Goal: Task Accomplishment & Management: Manage account settings

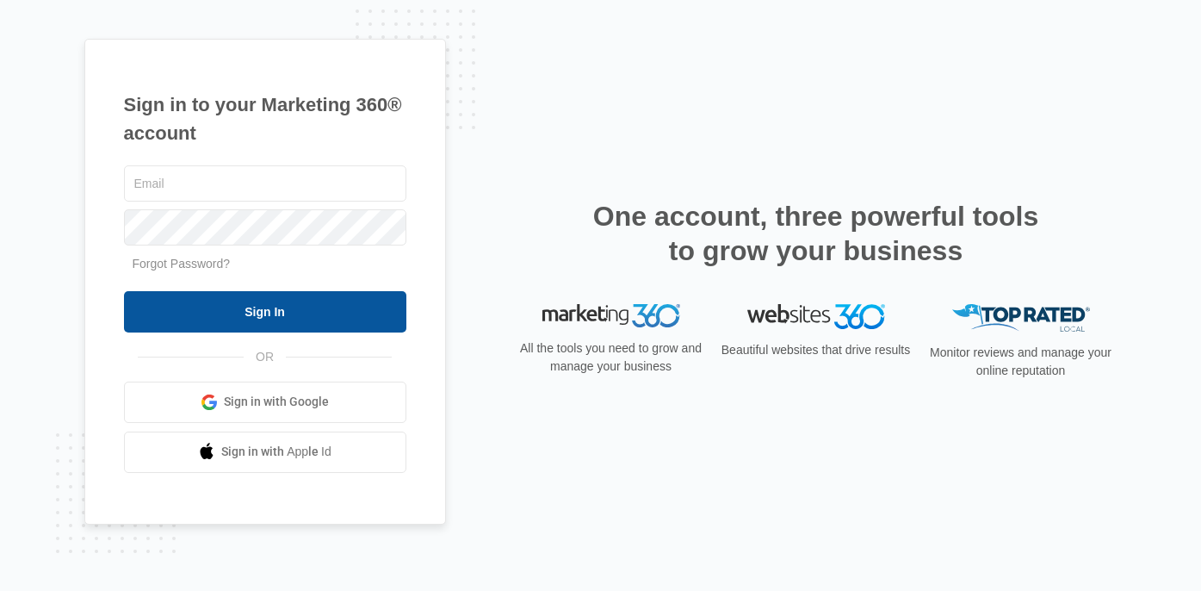
type input "[EMAIL_ADDRESS][DOMAIN_NAME]"
click at [362, 316] on input "Sign In" at bounding box center [265, 311] width 282 height 41
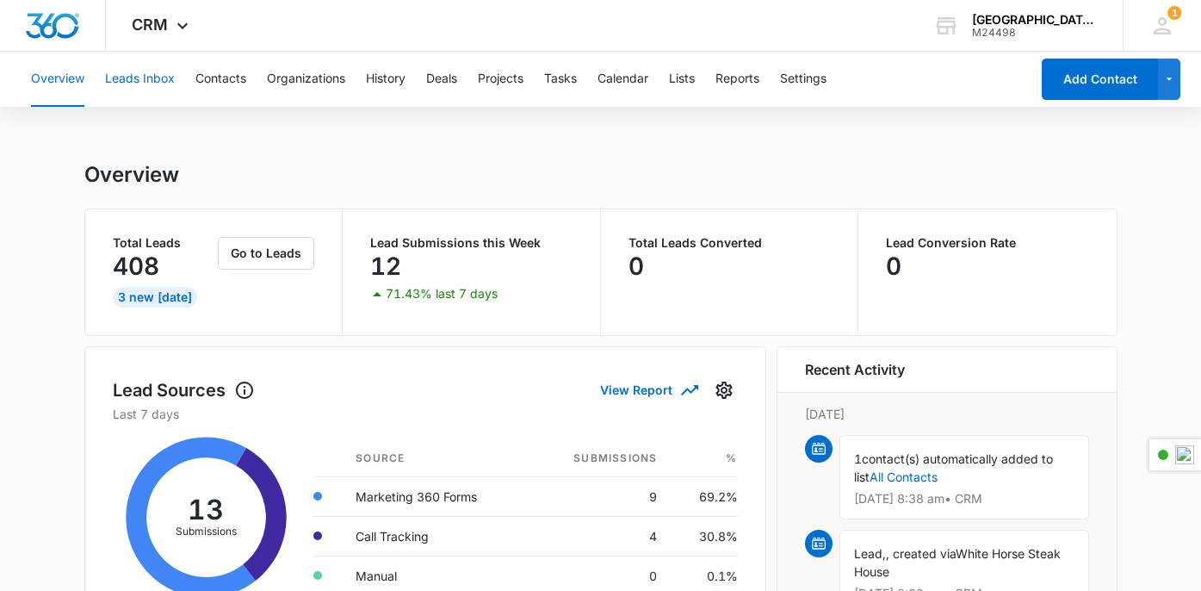
click at [152, 77] on button "Leads Inbox" at bounding box center [140, 79] width 70 height 55
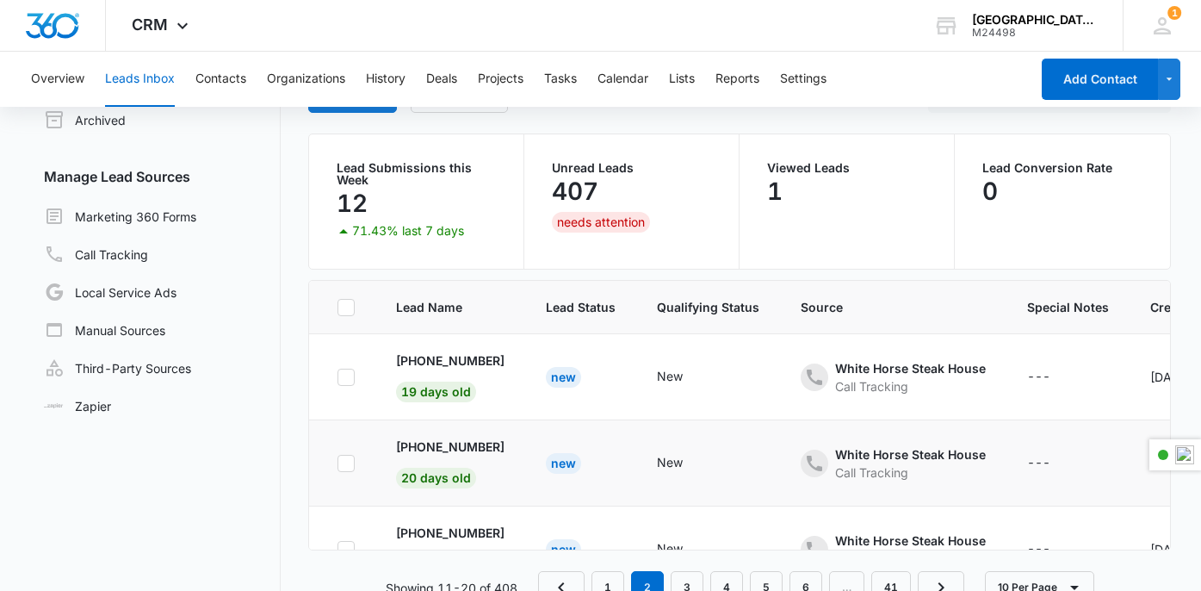
scroll to position [105, 0]
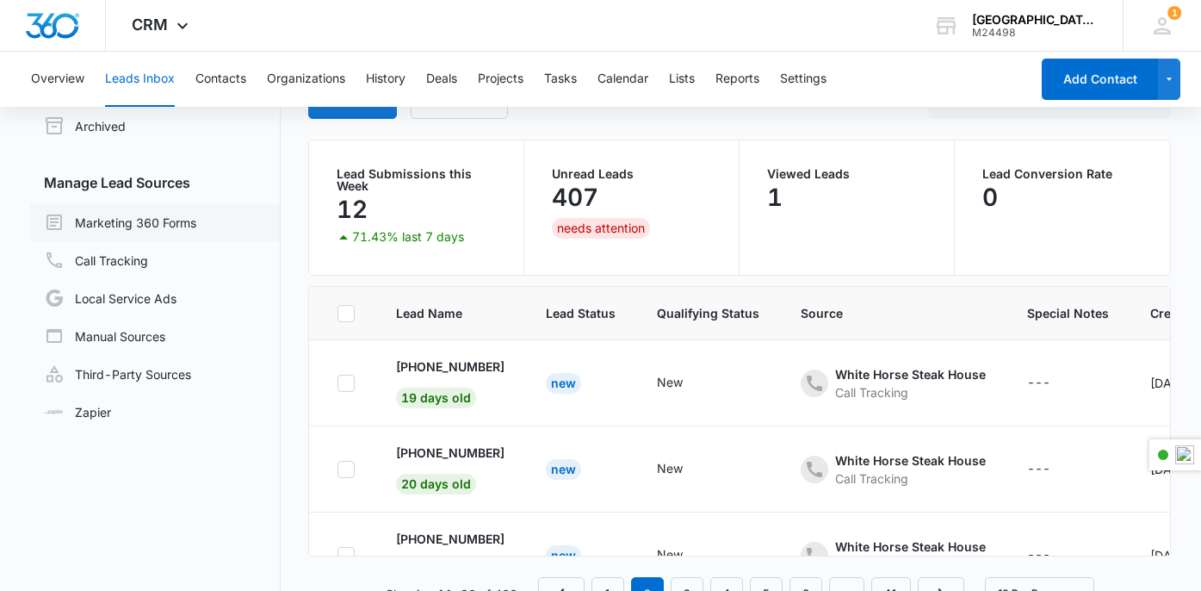
click at [160, 221] on link "Marketing 360 Forms" at bounding box center [120, 222] width 152 height 21
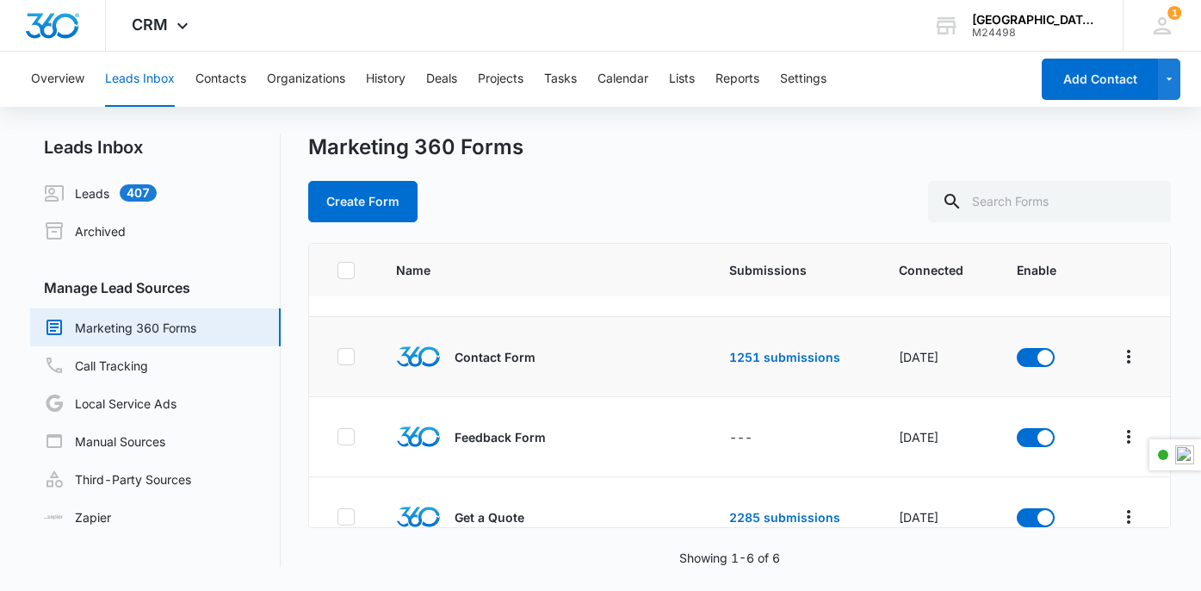
scroll to position [71, 0]
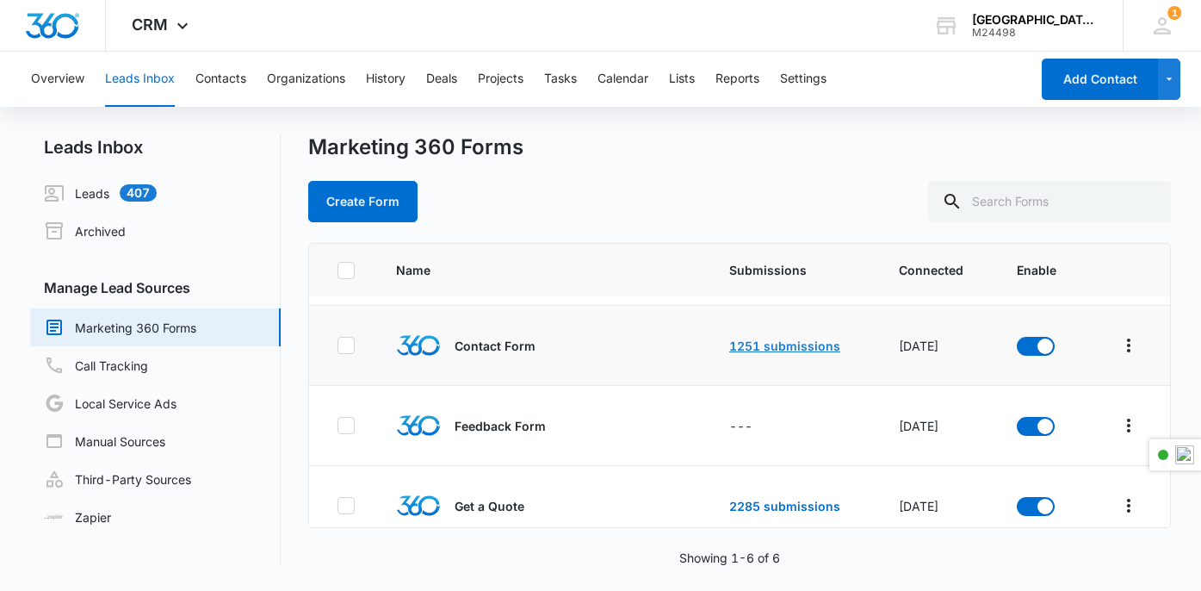
click at [802, 341] on link "1251 submissions" at bounding box center [784, 345] width 111 height 15
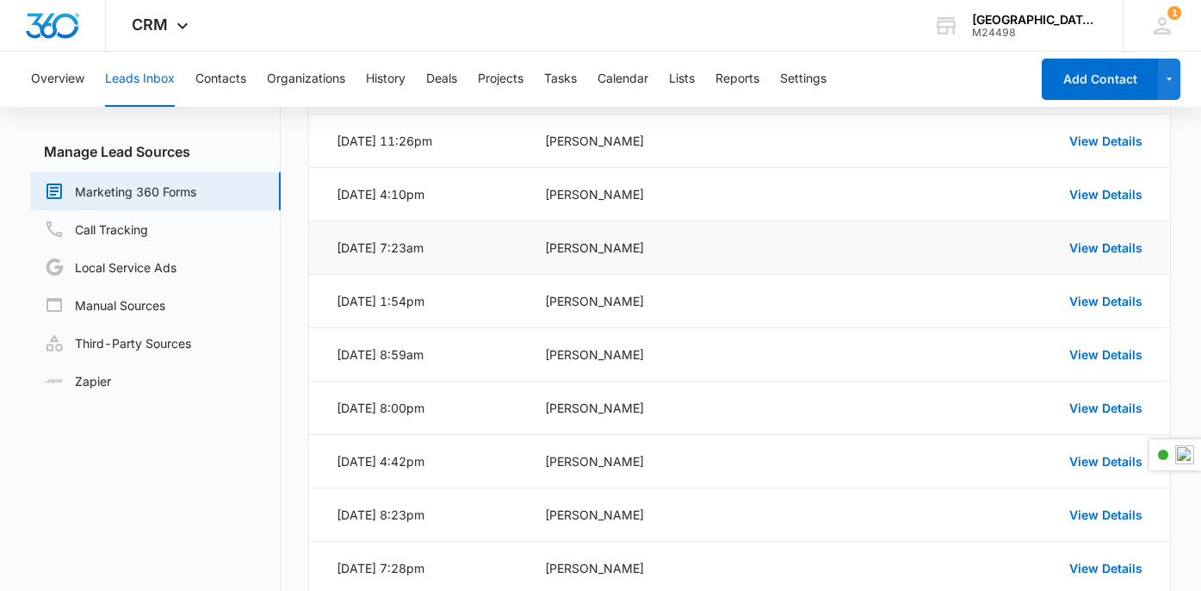
scroll to position [138, 0]
click at [1116, 347] on link "View Details" at bounding box center [1105, 352] width 73 height 15
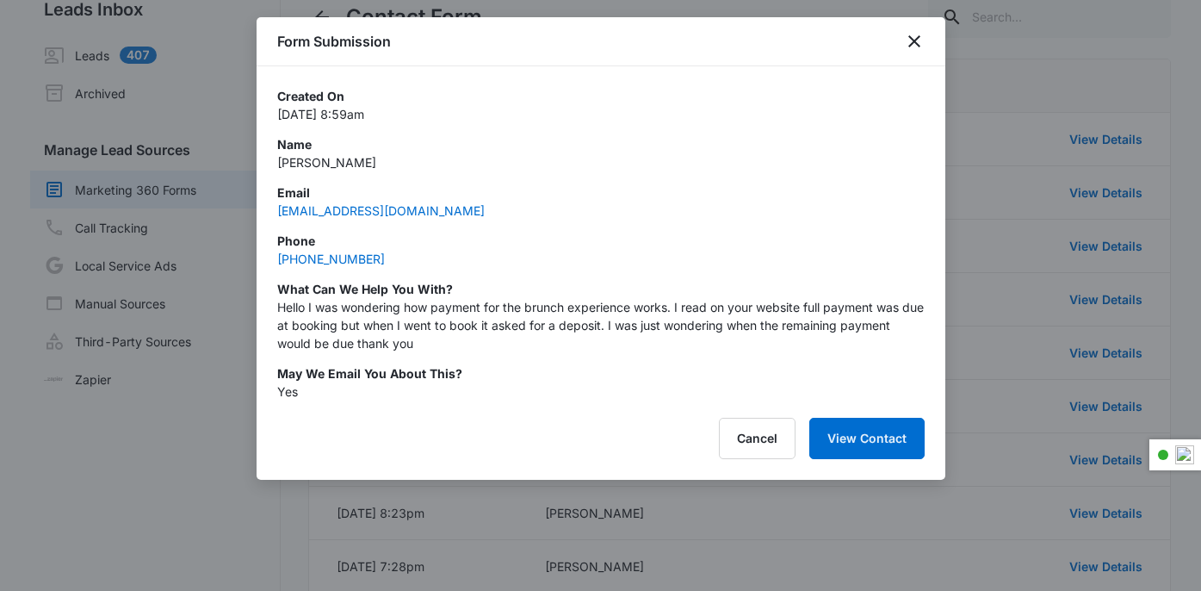
click at [925, 51] on div "Form Submission" at bounding box center [601, 41] width 689 height 49
click at [925, 52] on div "Form Submission" at bounding box center [601, 41] width 689 height 49
click at [918, 46] on icon "close" at bounding box center [914, 41] width 12 height 12
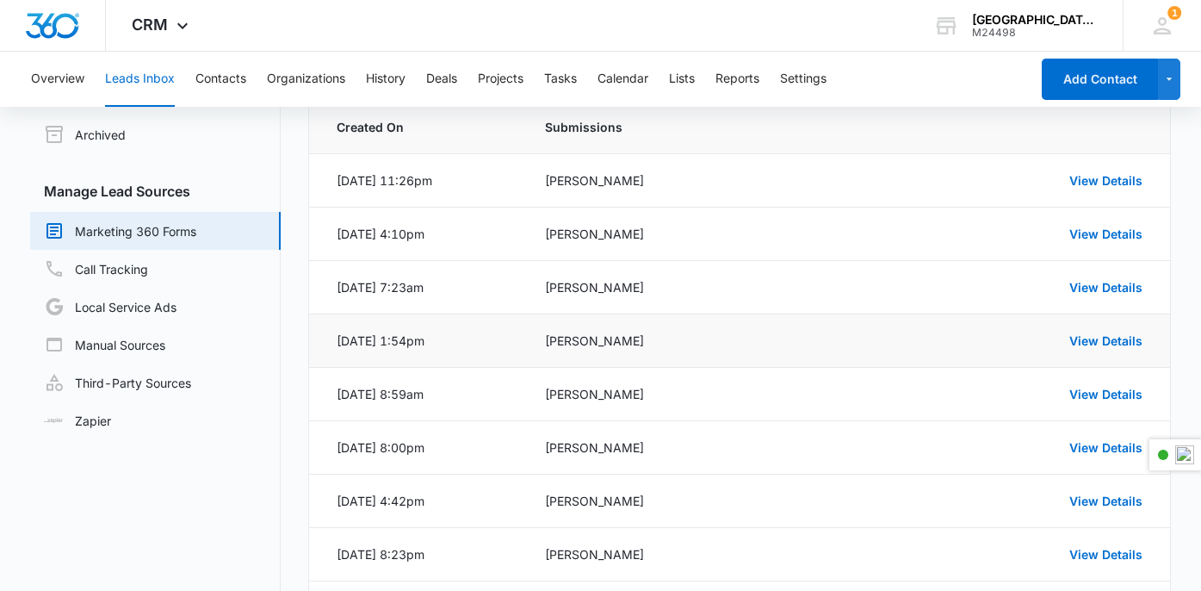
scroll to position [93, 0]
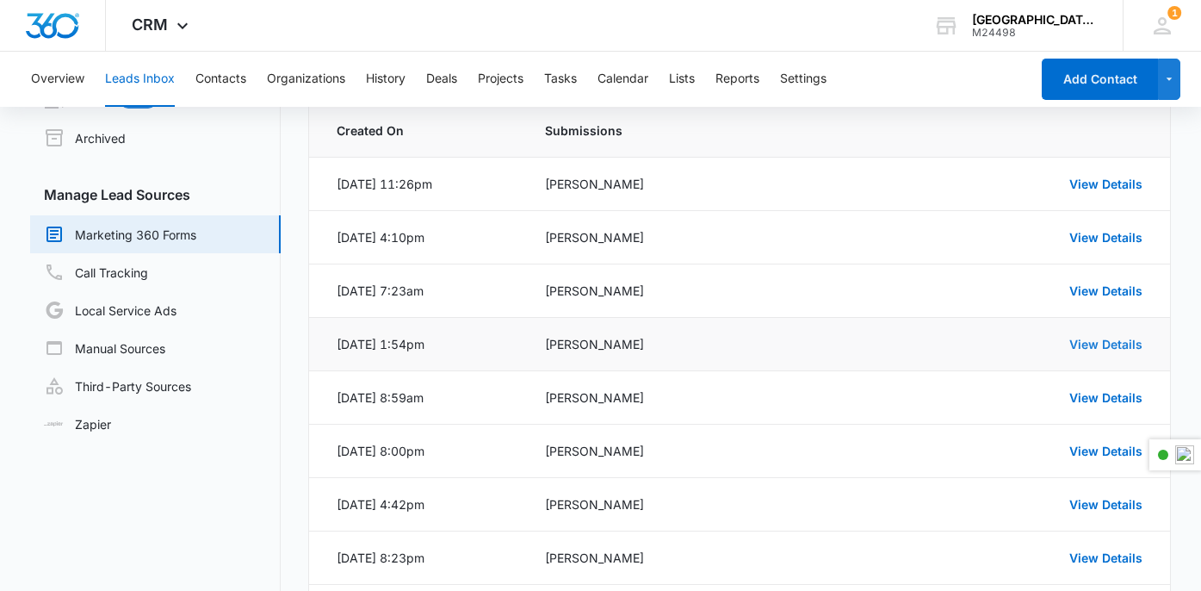
click at [1111, 348] on link "View Details" at bounding box center [1105, 344] width 73 height 15
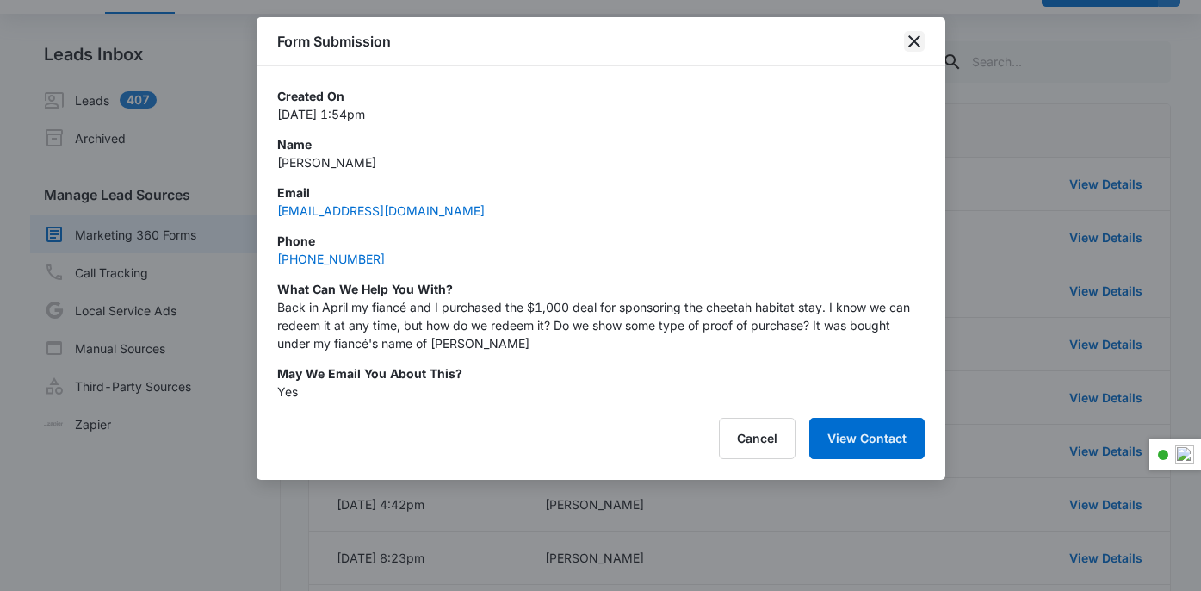
click at [912, 39] on icon "close" at bounding box center [914, 41] width 21 height 21
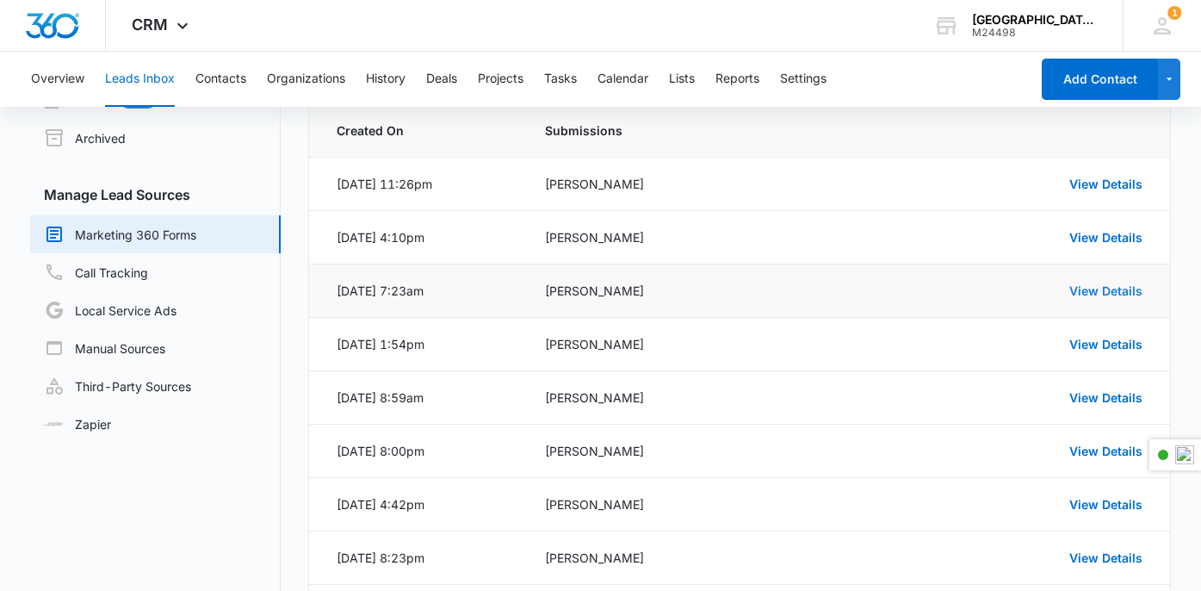
click at [1111, 294] on link "View Details" at bounding box center [1105, 290] width 73 height 15
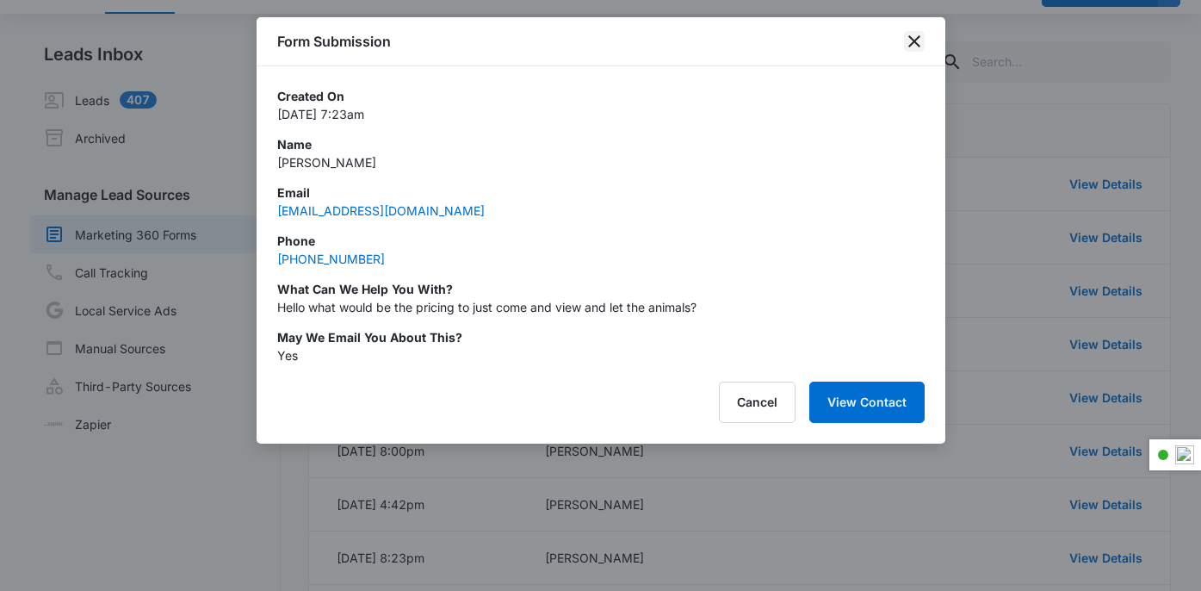
click at [911, 40] on icon "close" at bounding box center [914, 41] width 21 height 21
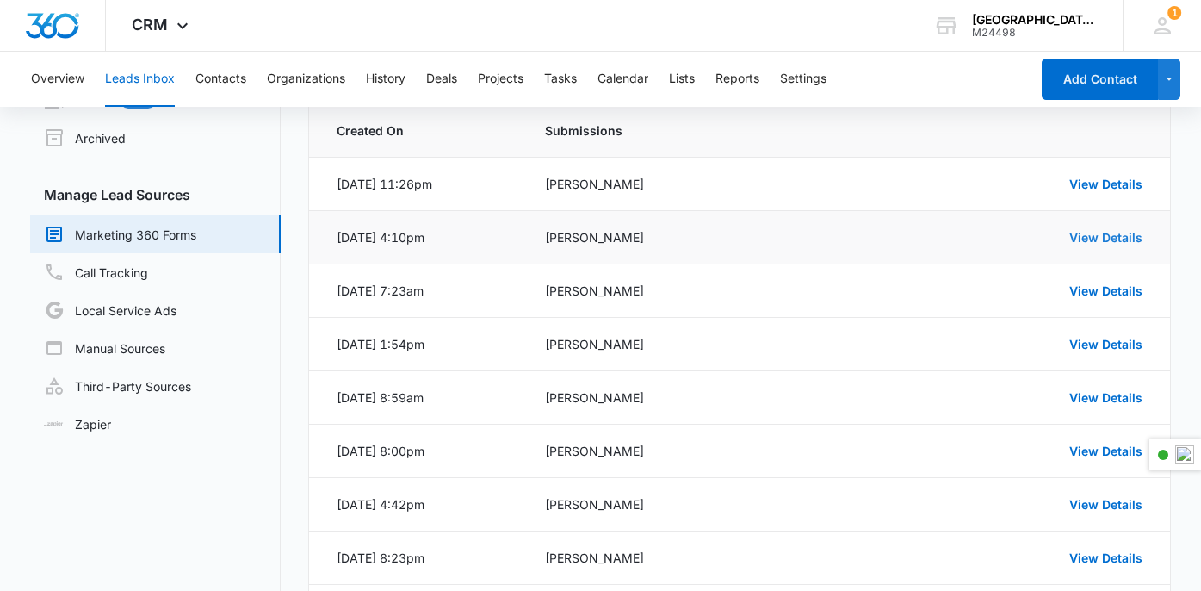
click at [1115, 232] on link "View Details" at bounding box center [1105, 237] width 73 height 15
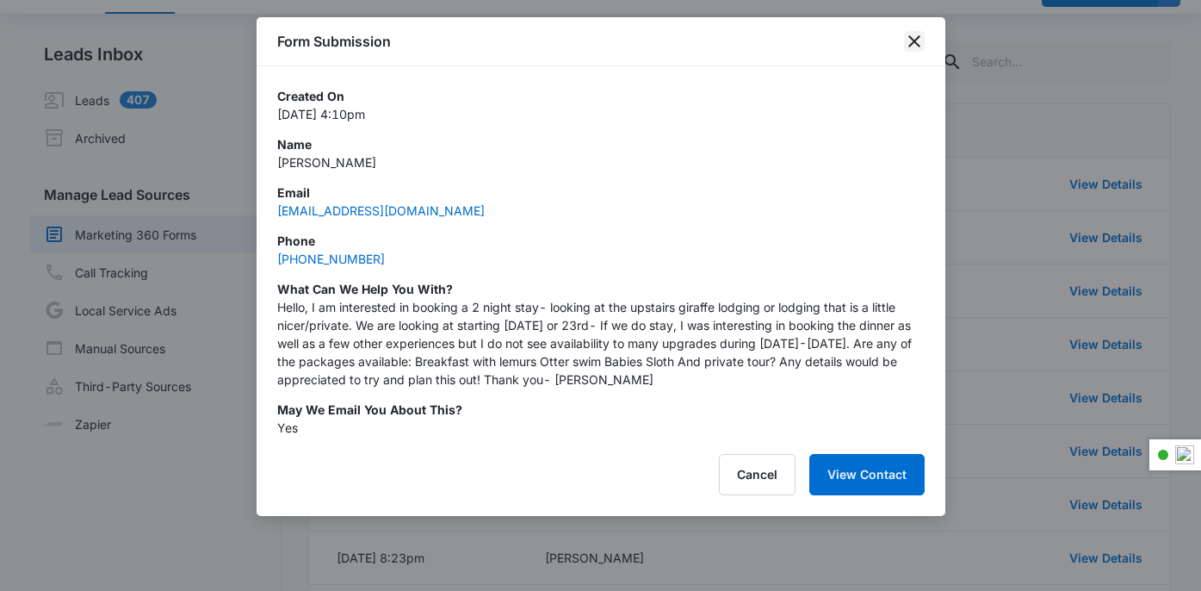
click at [917, 46] on icon "close" at bounding box center [914, 41] width 21 height 21
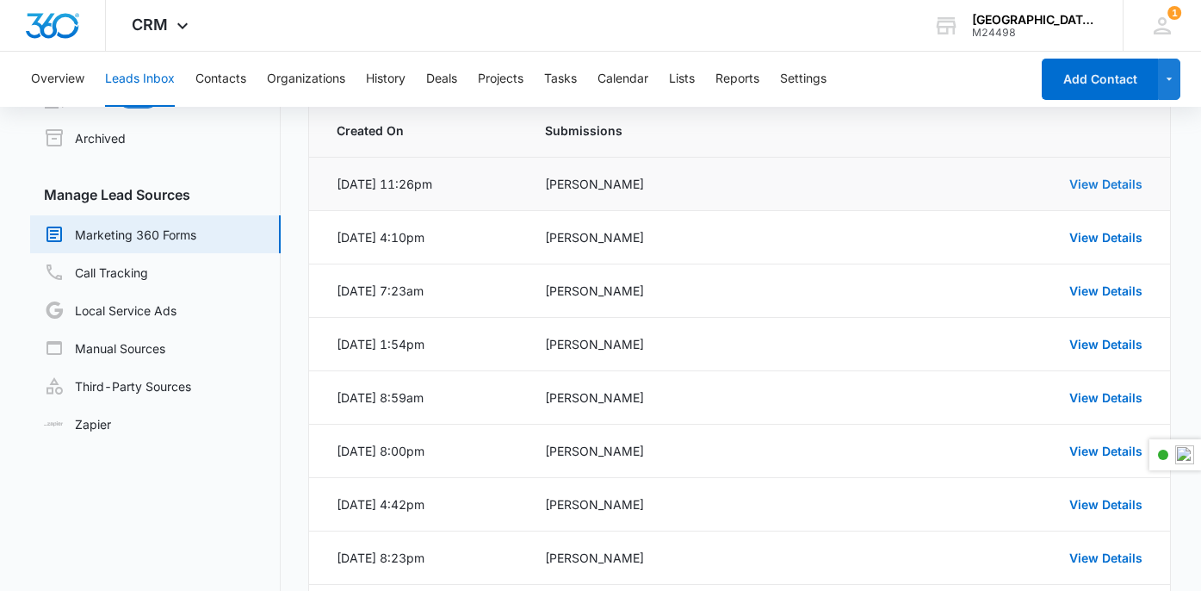
click at [1104, 182] on link "View Details" at bounding box center [1105, 183] width 73 height 15
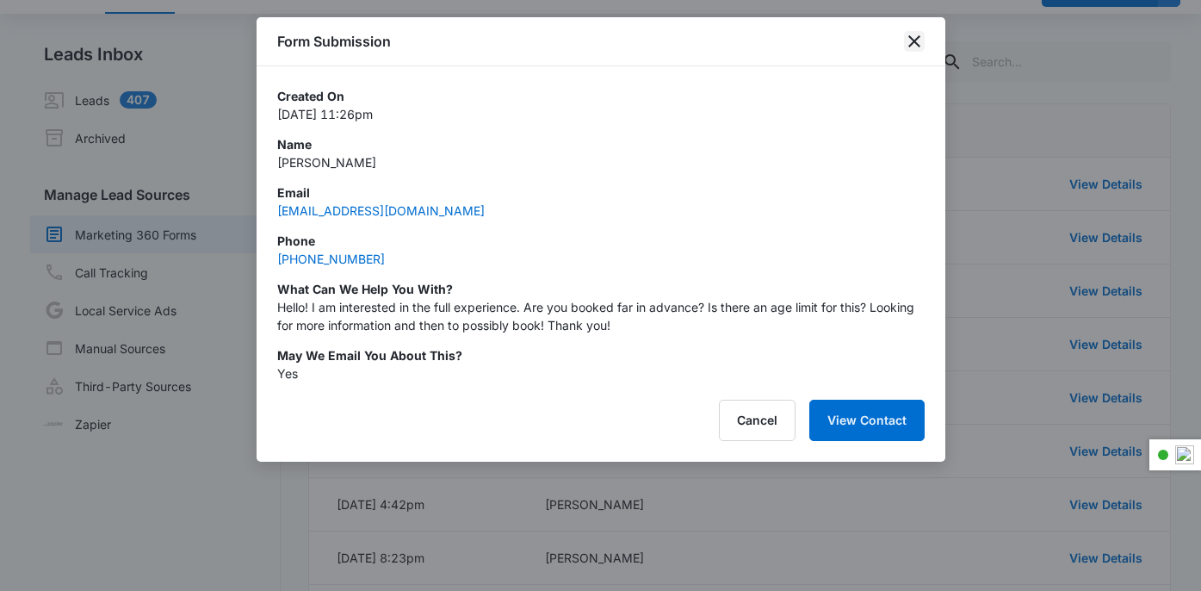
click at [912, 44] on icon "close" at bounding box center [914, 41] width 21 height 21
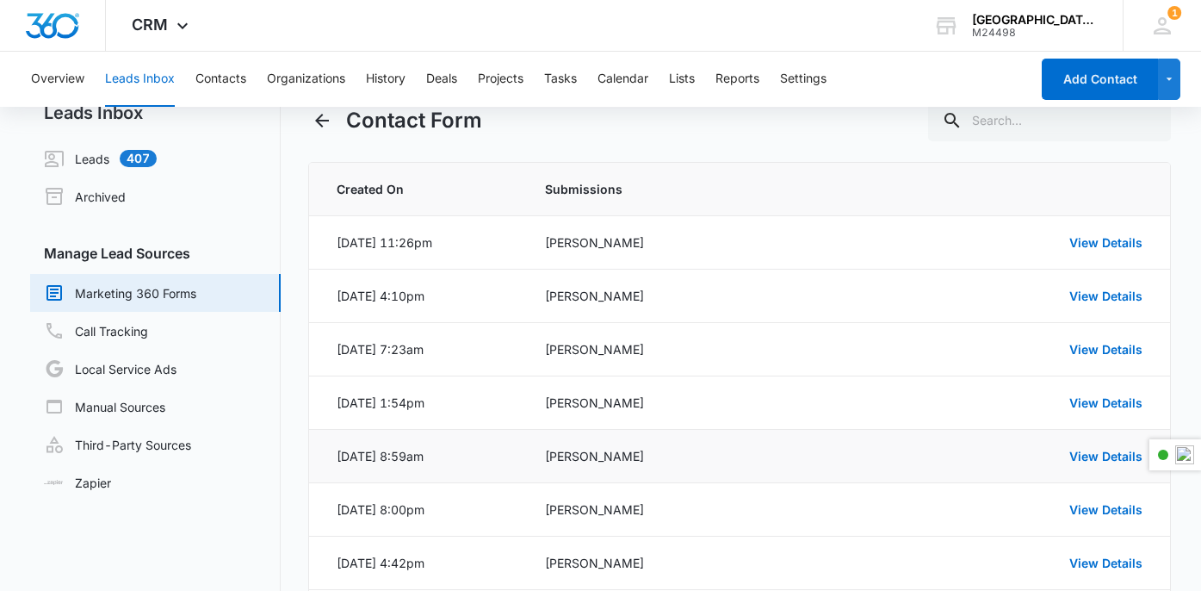
scroll to position [0, 0]
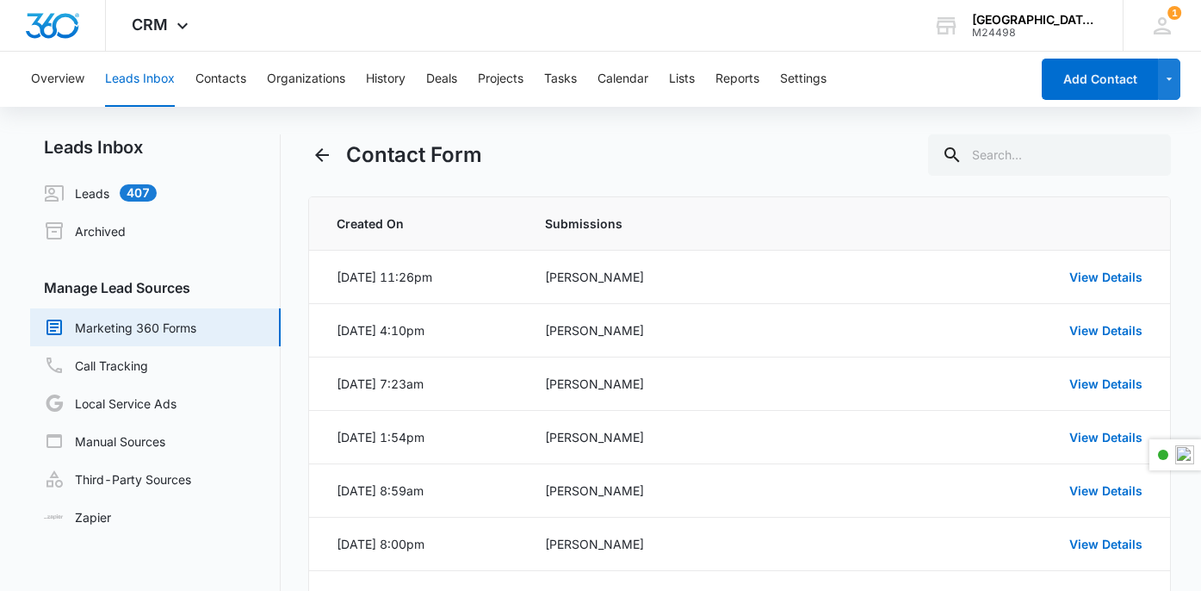
click at [155, 332] on link "Marketing 360 Forms" at bounding box center [120, 327] width 152 height 21
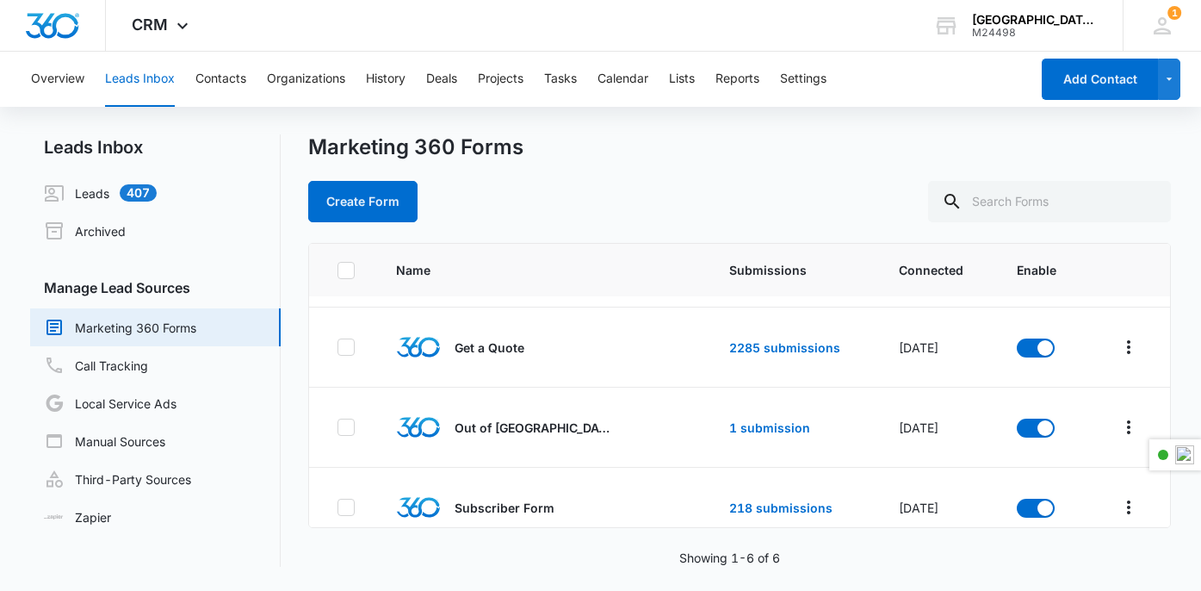
scroll to position [250, 0]
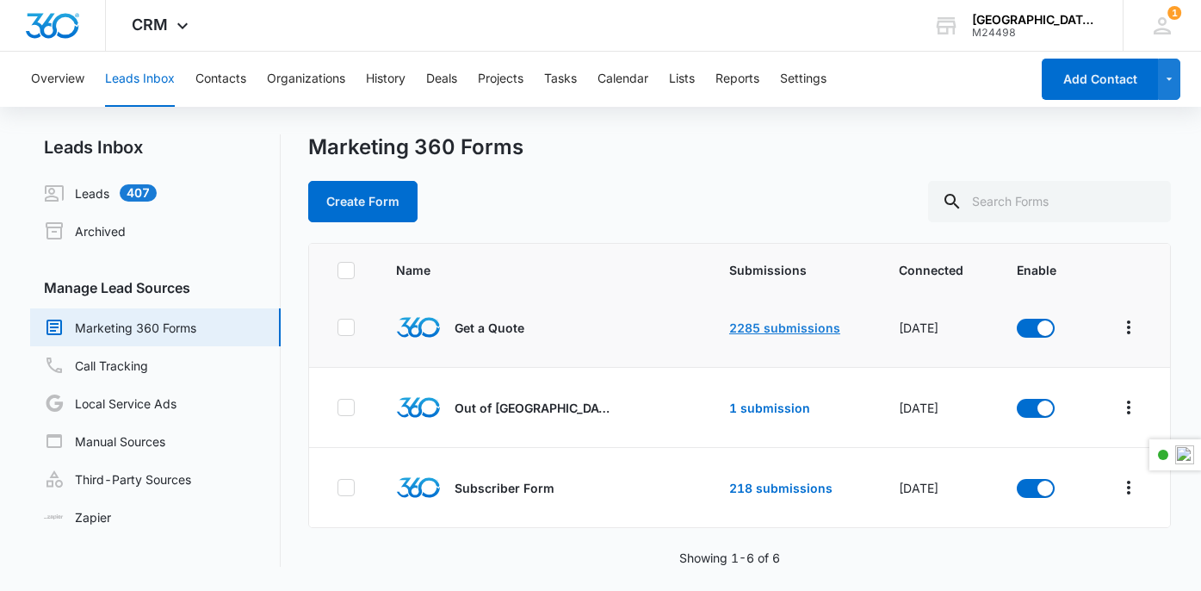
click at [803, 326] on link "2285 submissions" at bounding box center [784, 327] width 111 height 15
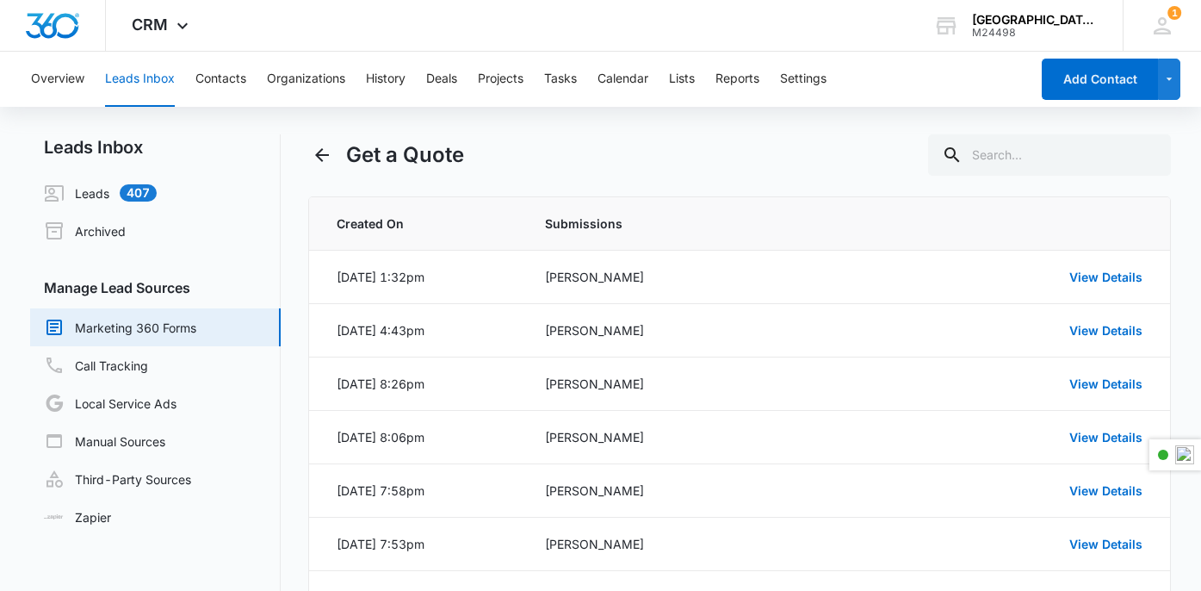
click at [146, 331] on link "Marketing 360 Forms" at bounding box center [120, 327] width 152 height 21
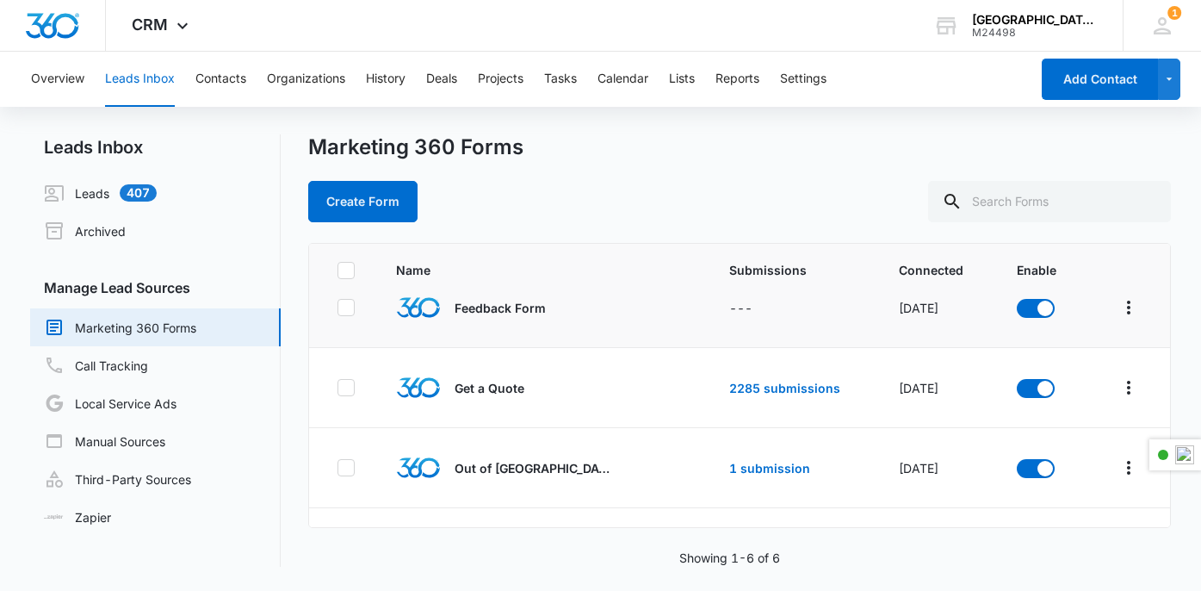
scroll to position [250, 0]
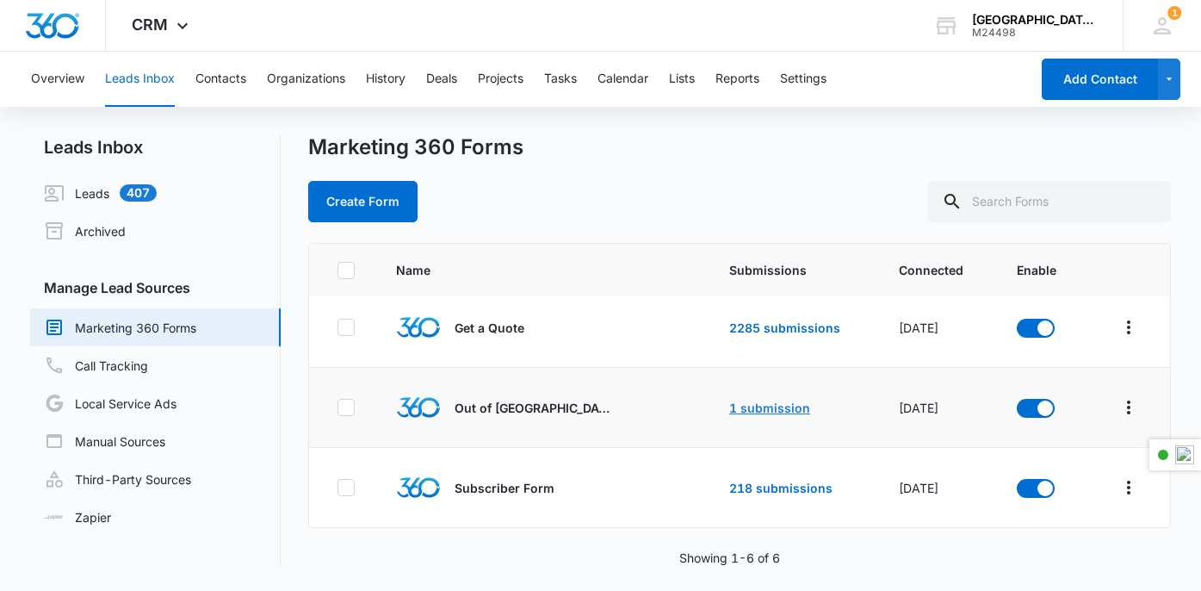
click at [781, 405] on link "1 submission" at bounding box center [769, 407] width 81 height 15
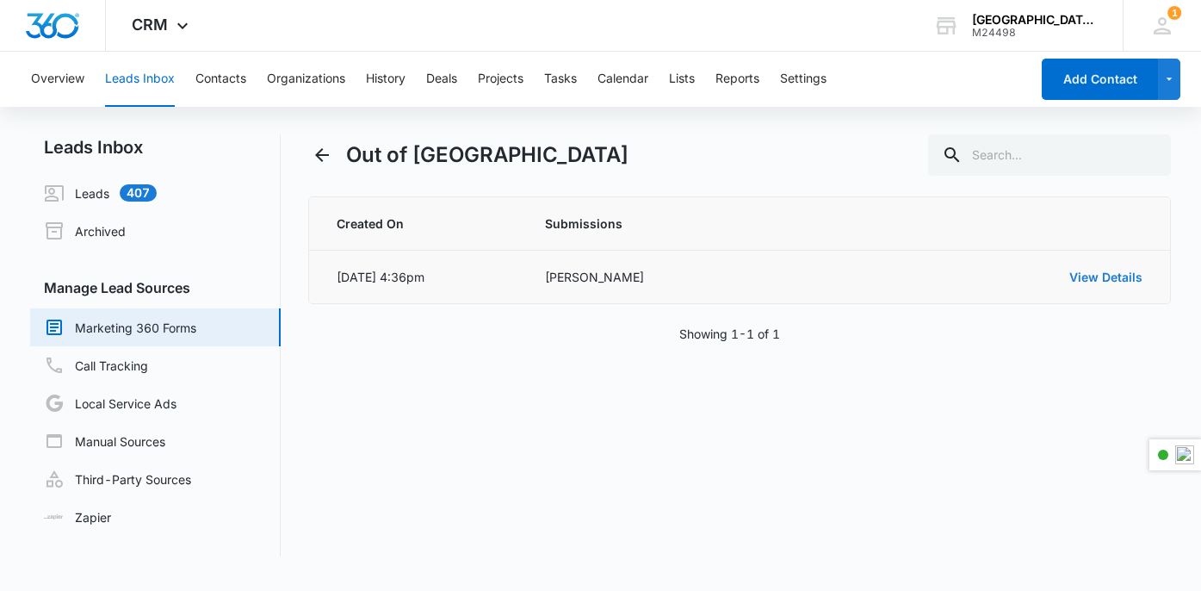
click at [1104, 280] on link "View Details" at bounding box center [1105, 276] width 73 height 15
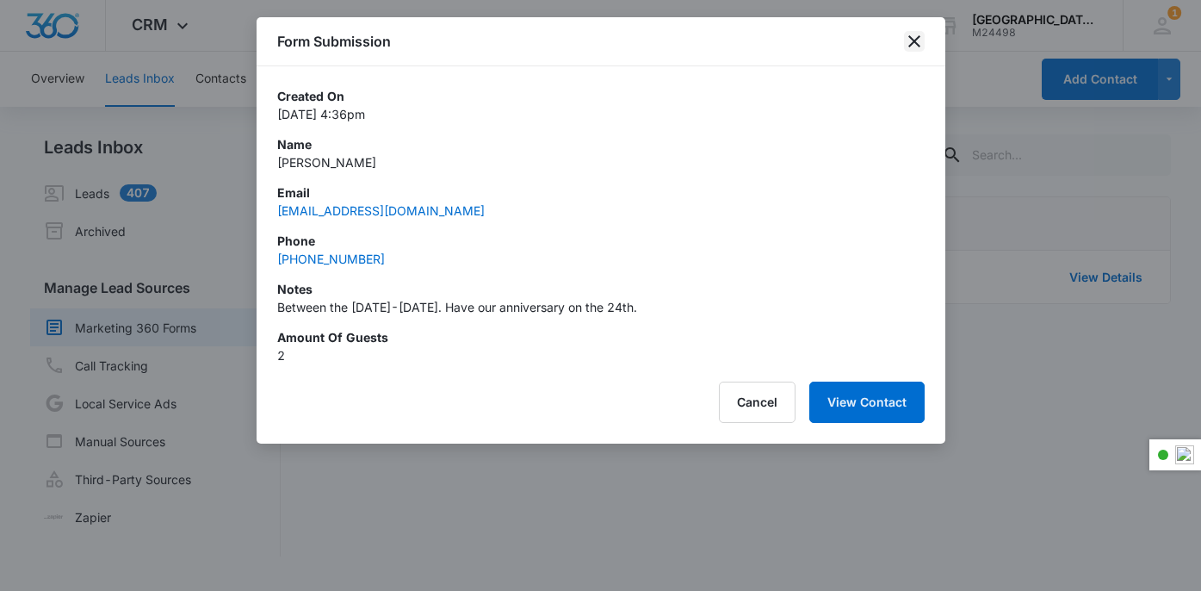
click at [909, 46] on icon "close" at bounding box center [914, 41] width 12 height 12
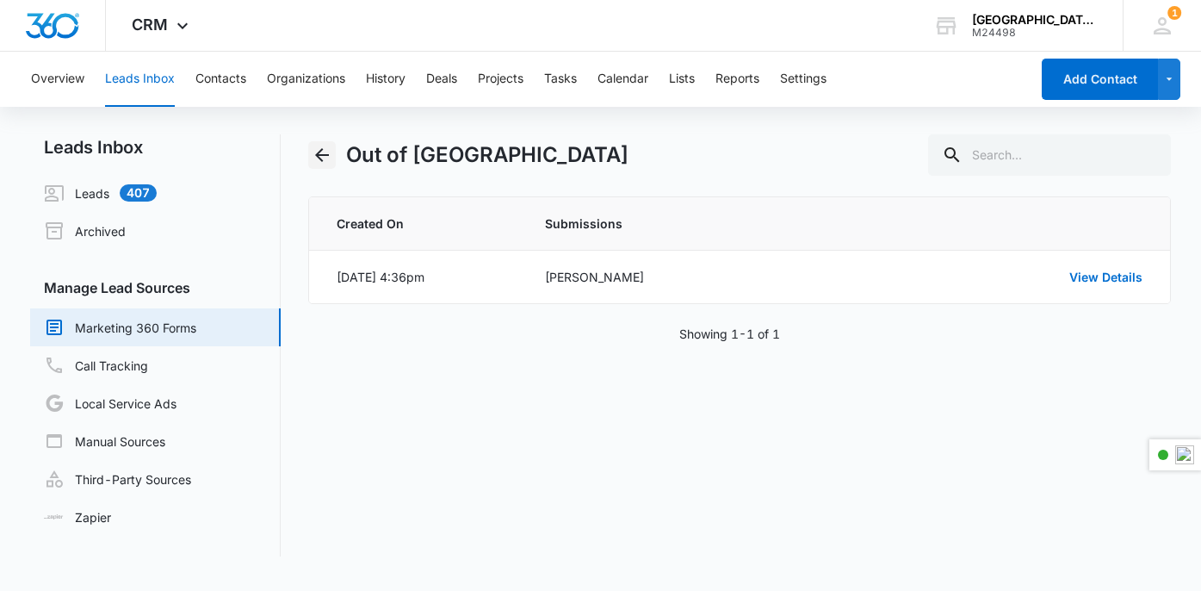
click at [321, 151] on icon "Back" at bounding box center [322, 155] width 21 height 21
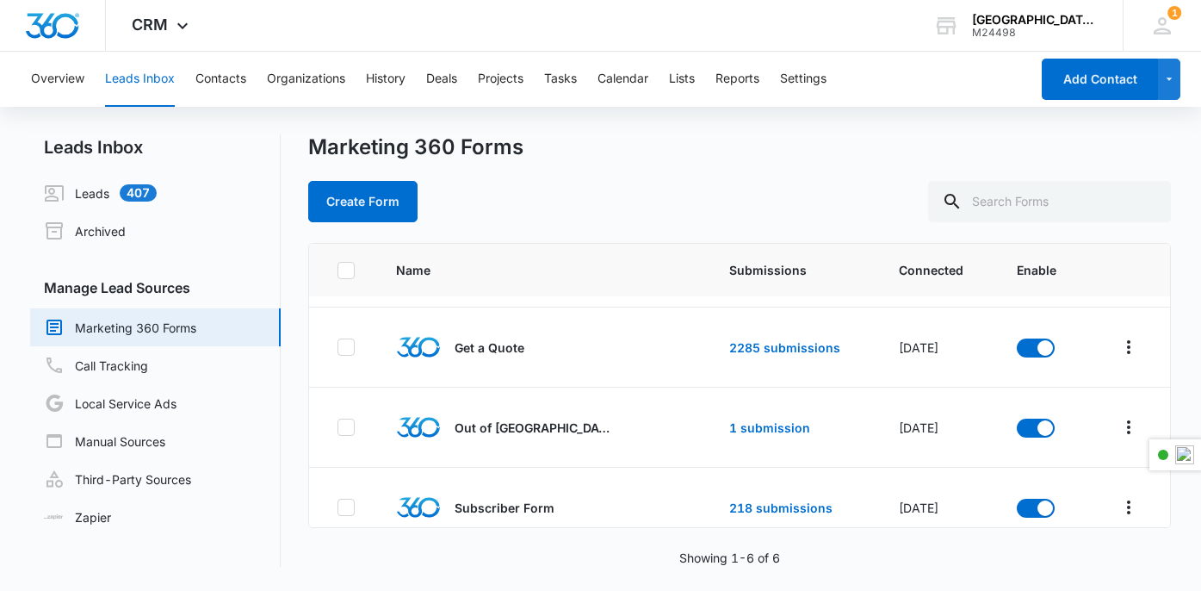
scroll to position [250, 0]
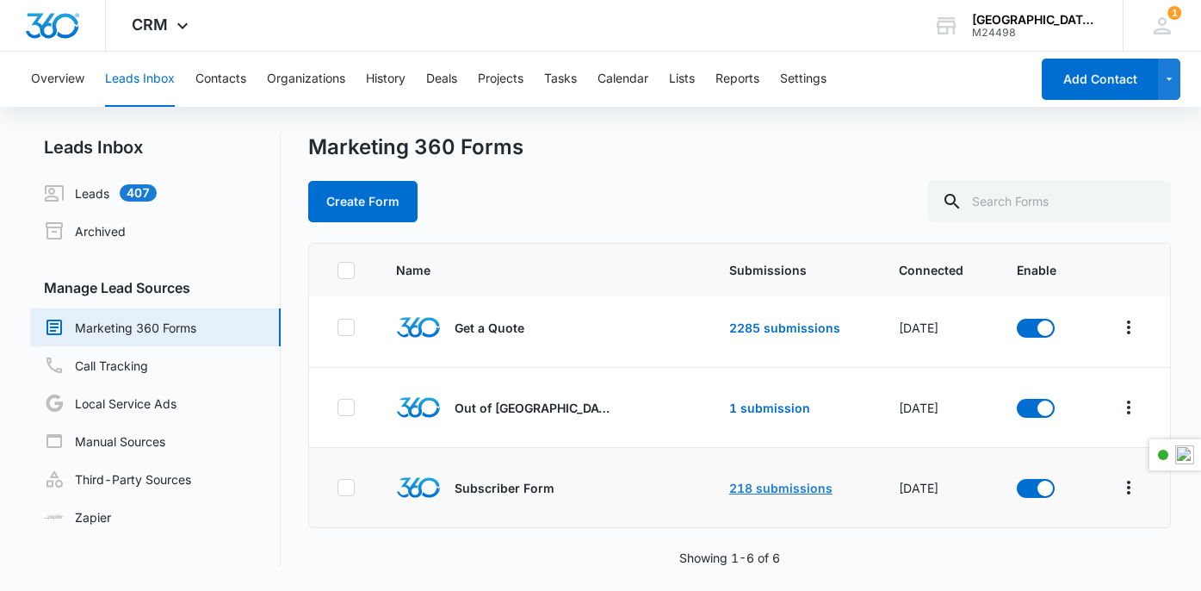
click at [785, 486] on link "218 submissions" at bounding box center [780, 487] width 103 height 15
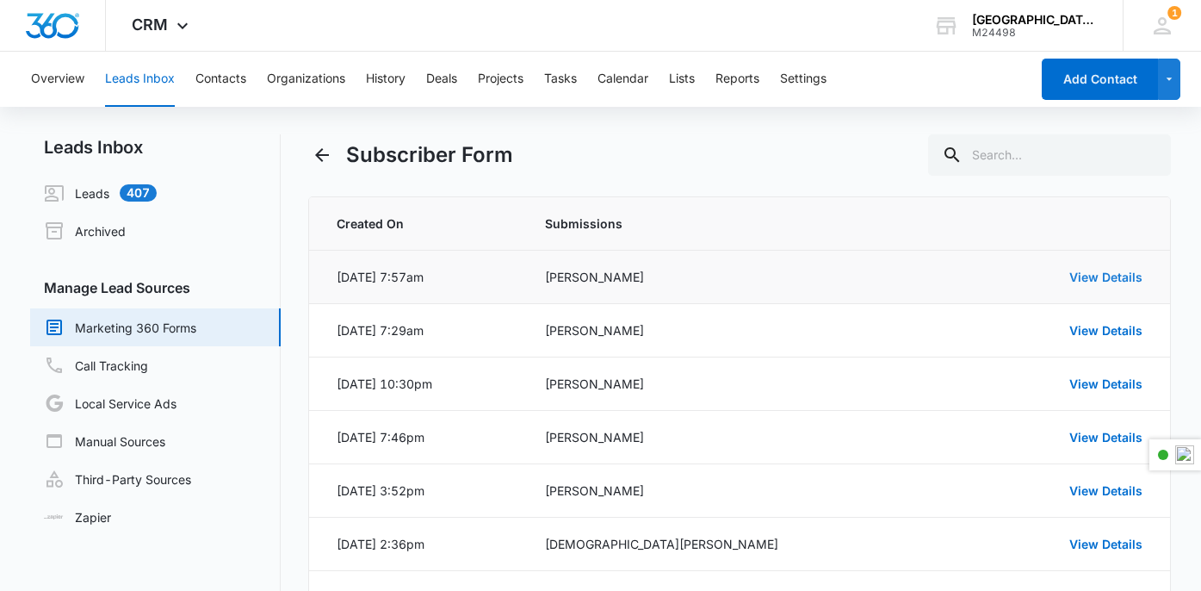
click at [1085, 281] on link "View Details" at bounding box center [1105, 276] width 73 height 15
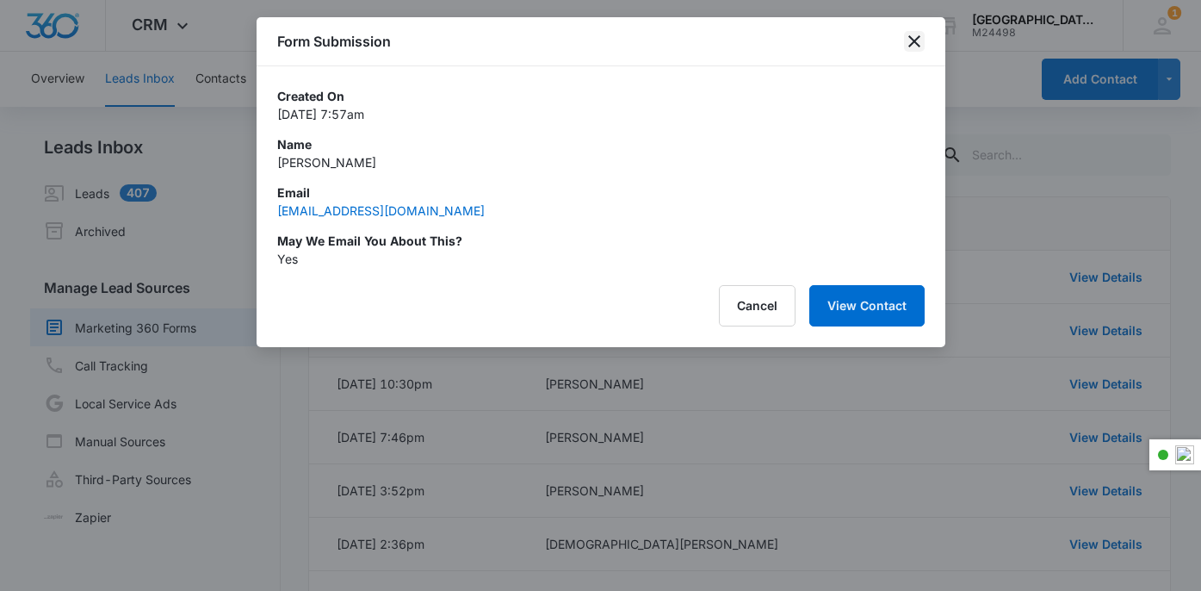
click at [908, 46] on icon "close" at bounding box center [914, 41] width 12 height 12
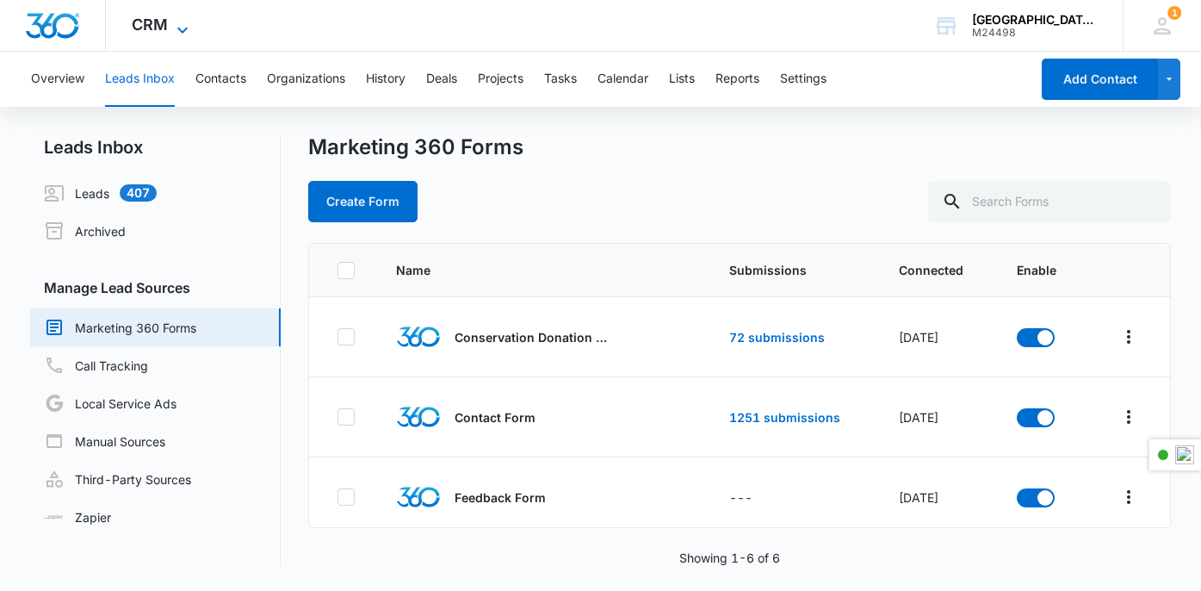
click at [163, 28] on span "CRM" at bounding box center [150, 24] width 36 height 18
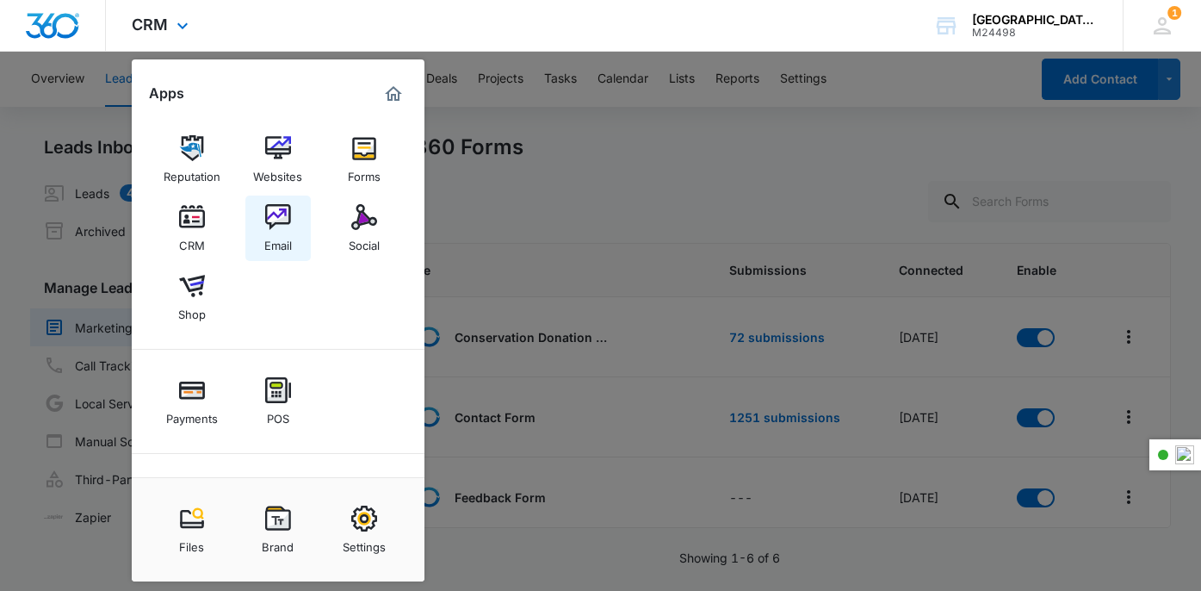
click at [283, 228] on img at bounding box center [278, 217] width 26 height 26
